Goal: Task Accomplishment & Management: Use online tool/utility

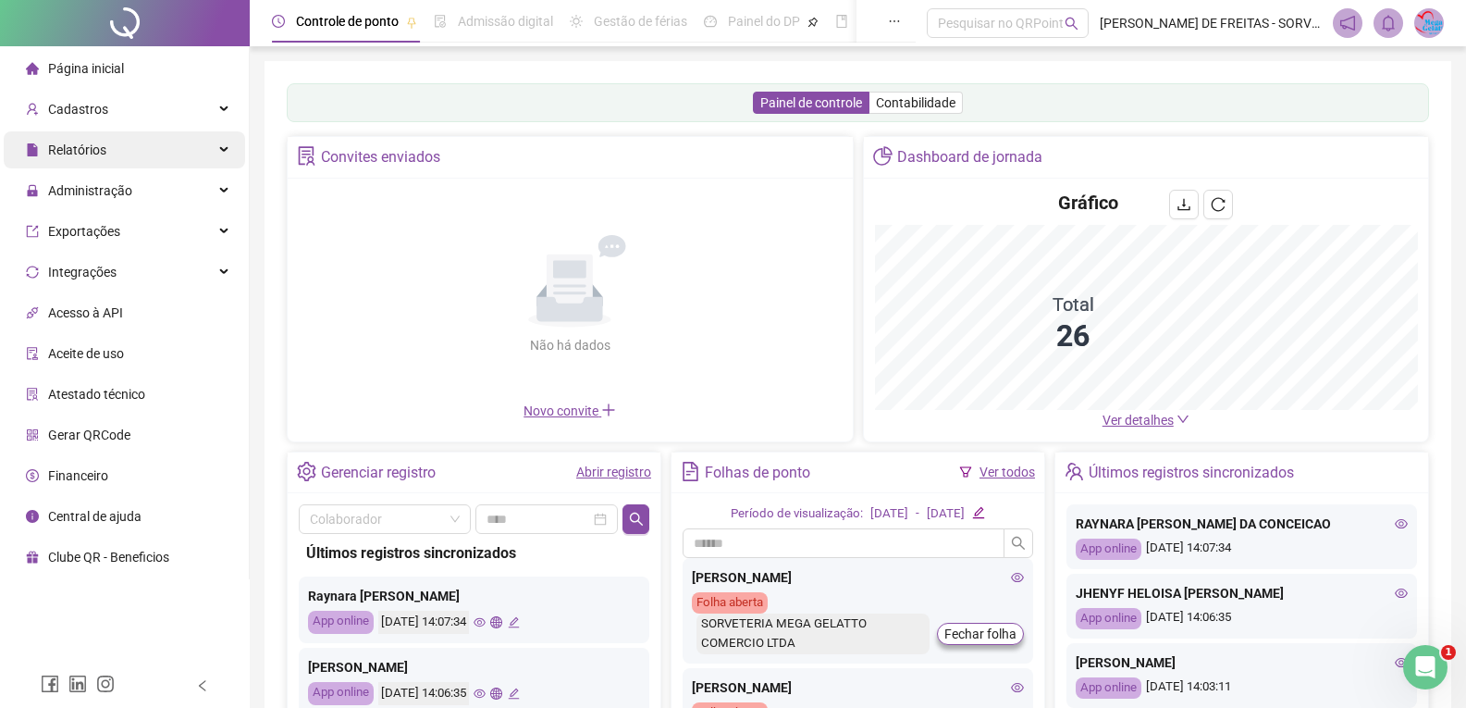
click at [194, 160] on div "Relatórios" at bounding box center [124, 149] width 241 height 37
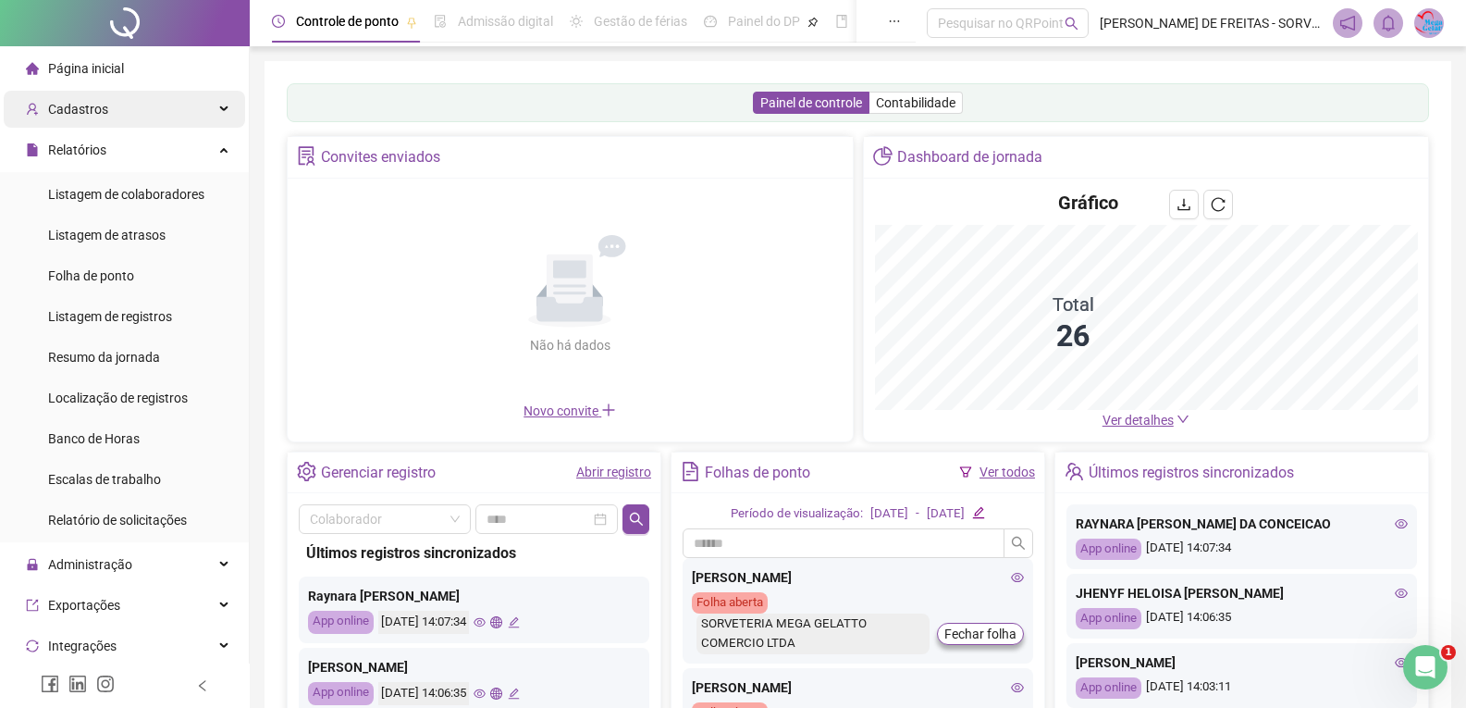
click at [199, 124] on ul "Página inicial Cadastros Relatórios Listagem de colaboradores Listagem de atras…" at bounding box center [125, 499] width 250 height 907
click at [199, 155] on div "Relatórios" at bounding box center [124, 149] width 241 height 37
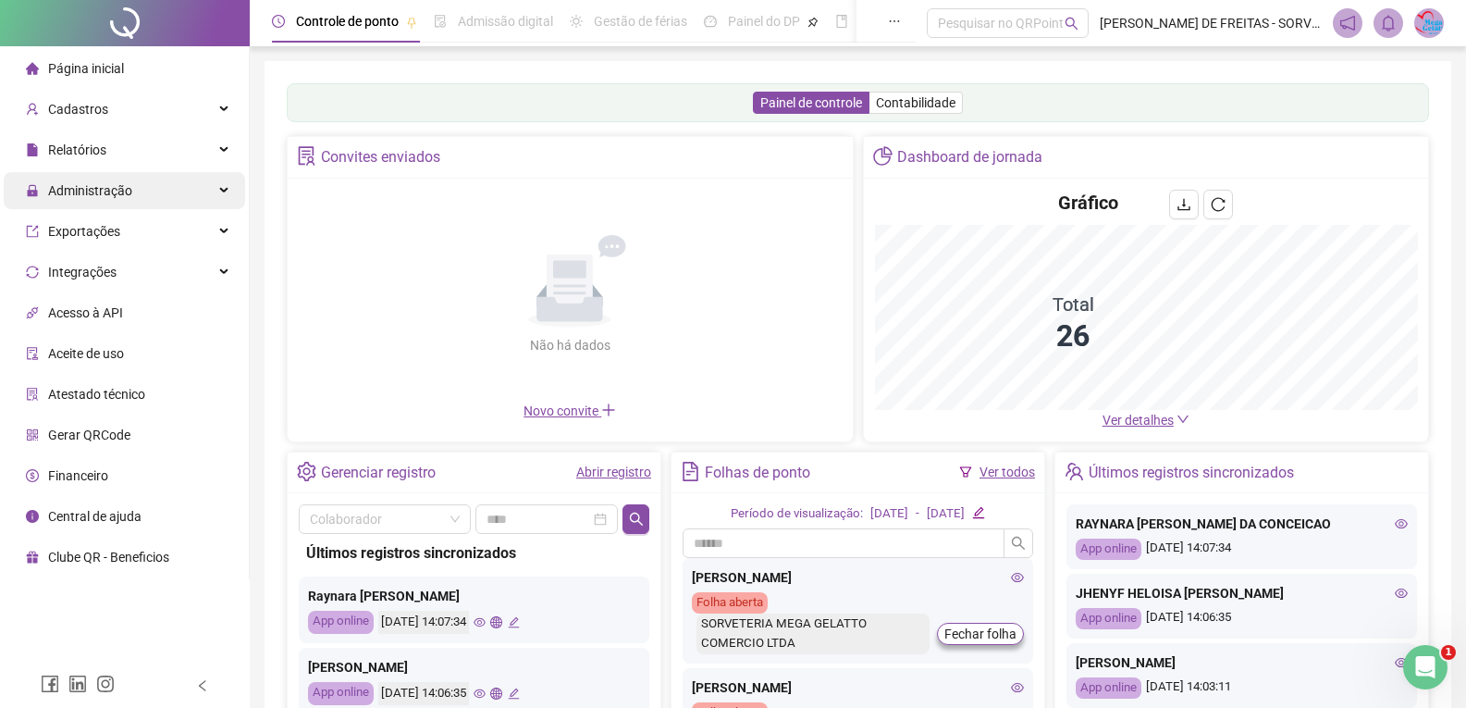
click at [229, 195] on div "Administração" at bounding box center [124, 190] width 241 height 37
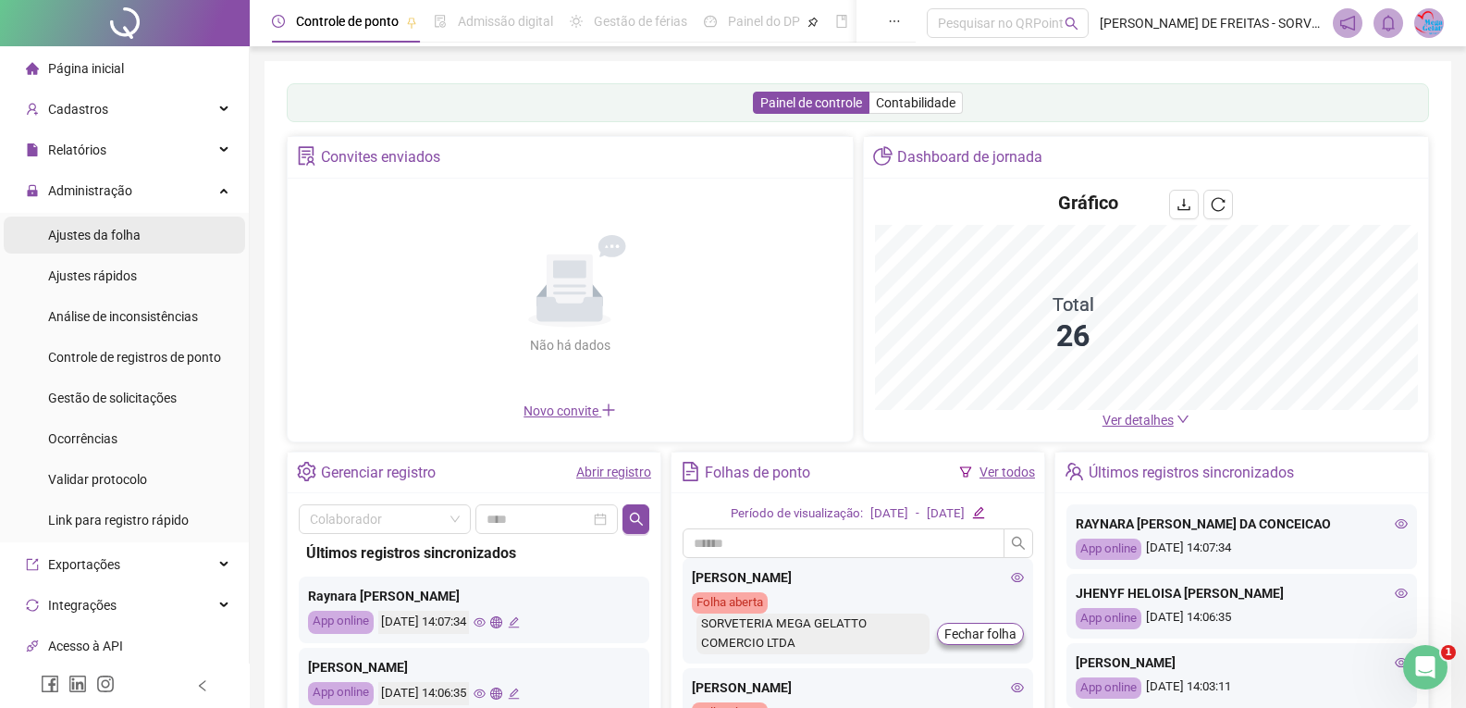
click at [142, 237] on li "Ajustes da folha" at bounding box center [124, 234] width 241 height 37
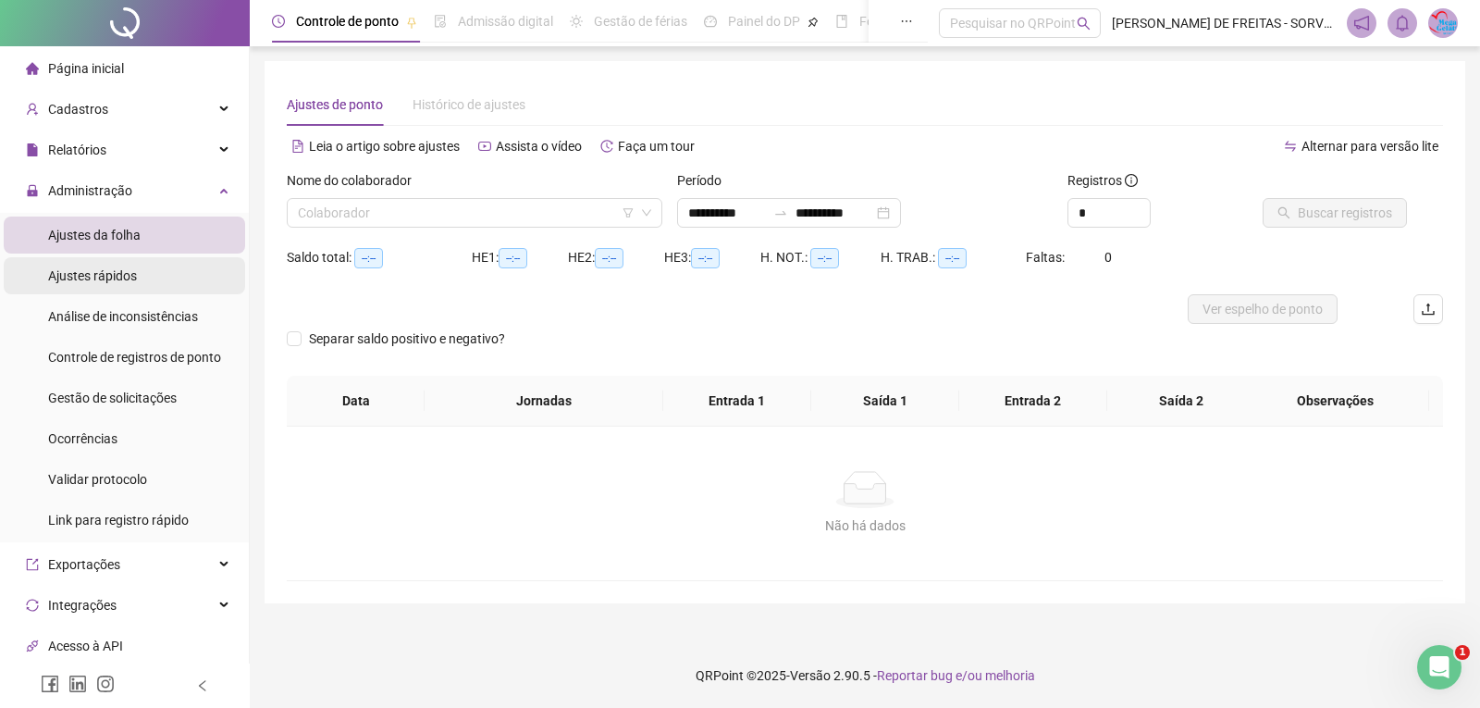
type input "**********"
